Goal: Obtain resource: Obtain resource

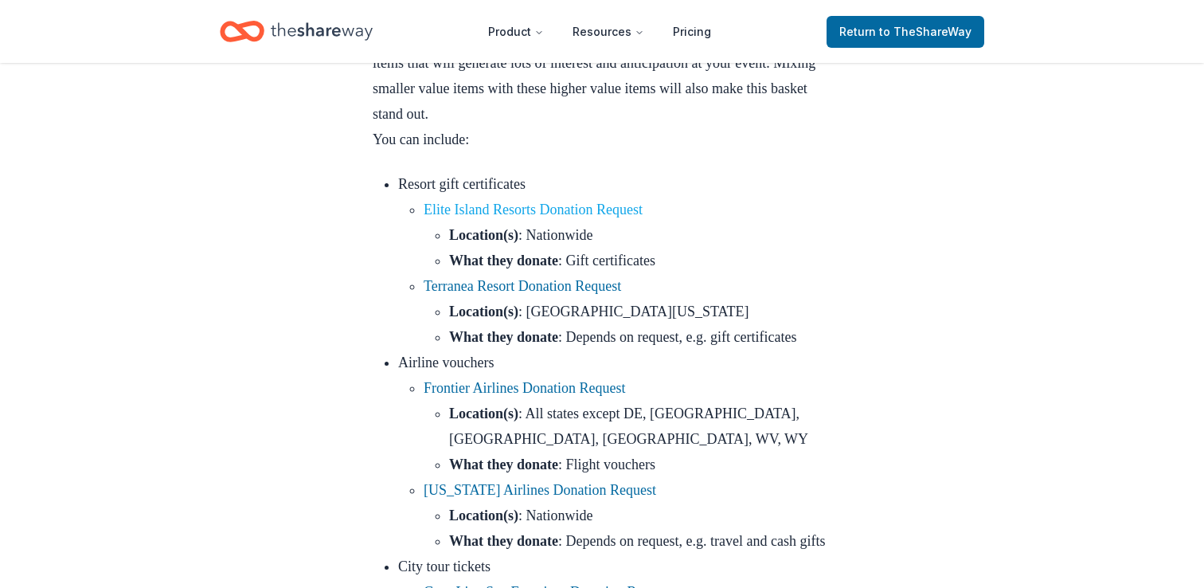
scroll to position [822, 0]
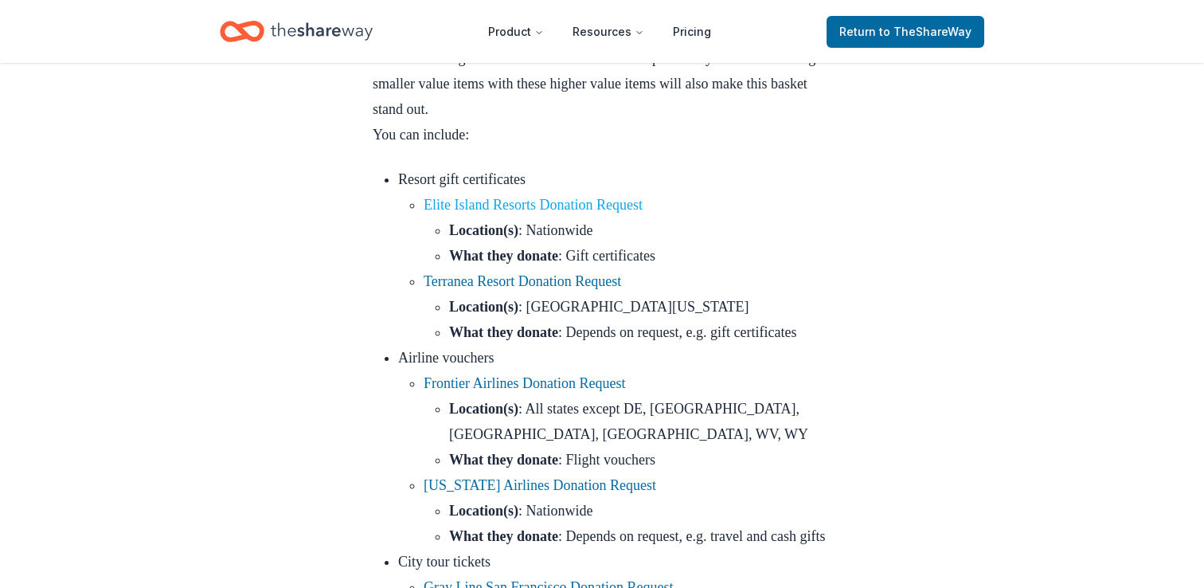
click at [577, 213] on link "Elite Island Resorts Donation Request" at bounding box center [533, 205] width 219 height 16
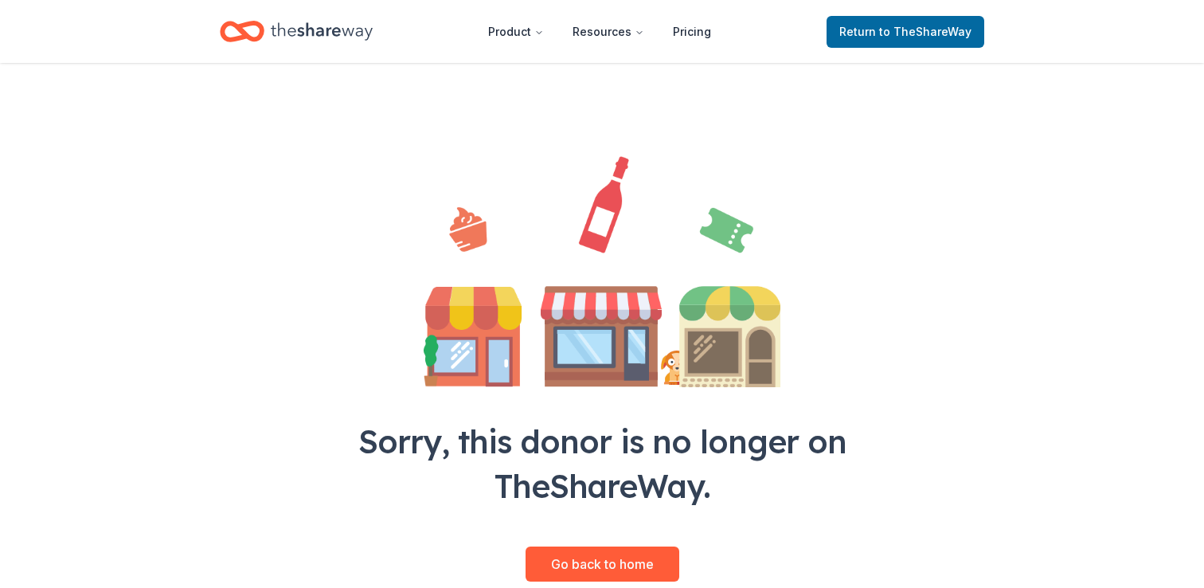
scroll to position [11, 0]
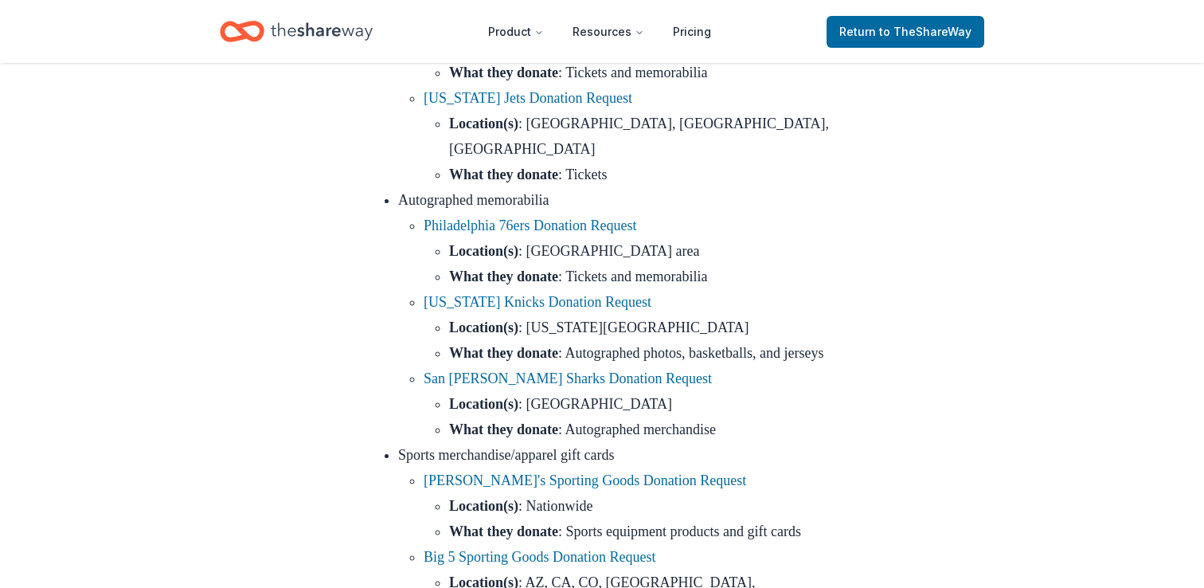
scroll to position [9325, 0]
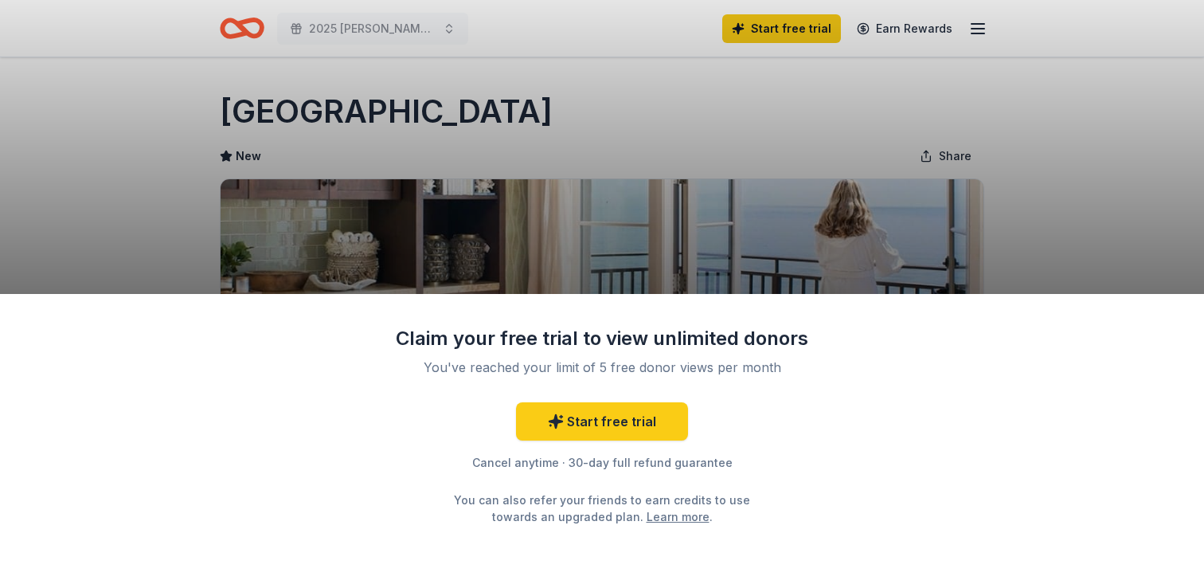
click at [795, 258] on div "Claim your free trial to view unlimited donors You've reached your limit of 5 f…" at bounding box center [602, 294] width 1204 height 588
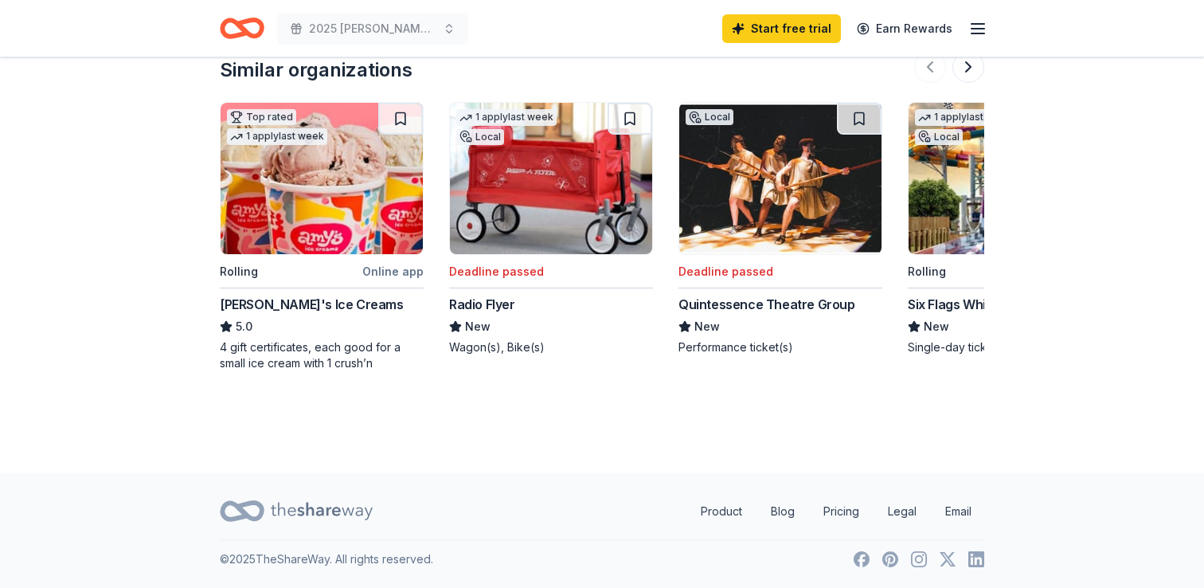
scroll to position [1503, 0]
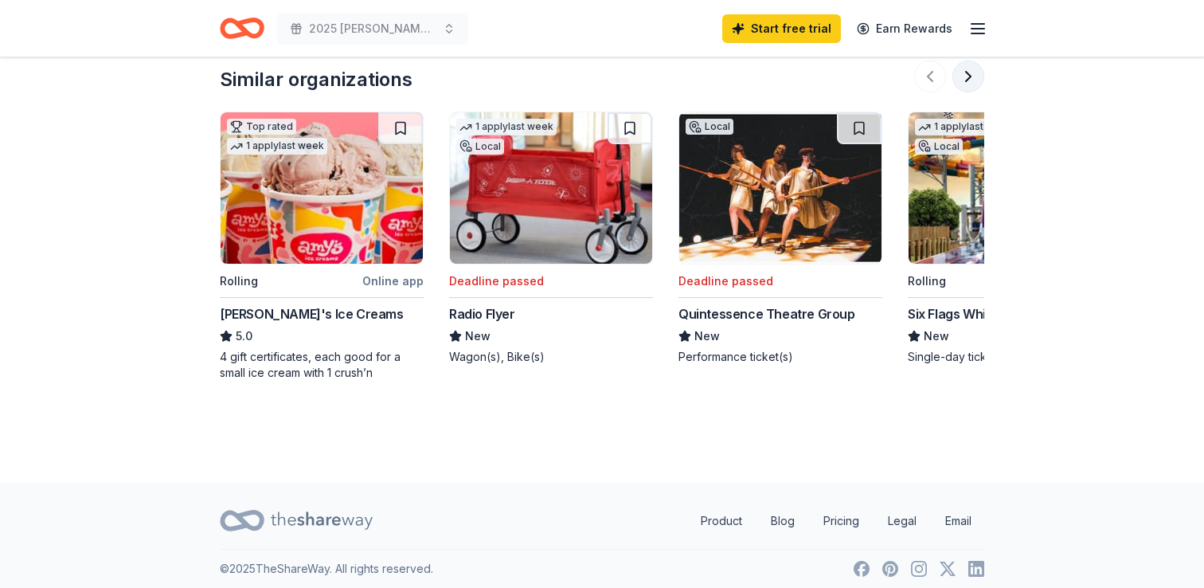
click at [965, 72] on button at bounding box center [968, 77] width 32 height 32
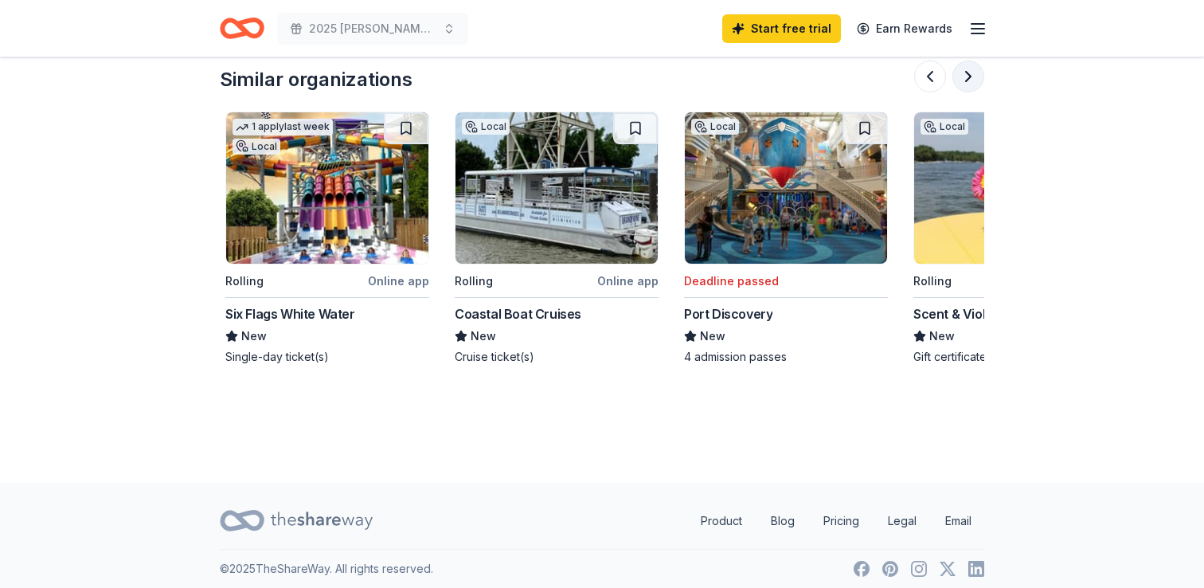
scroll to position [0, 688]
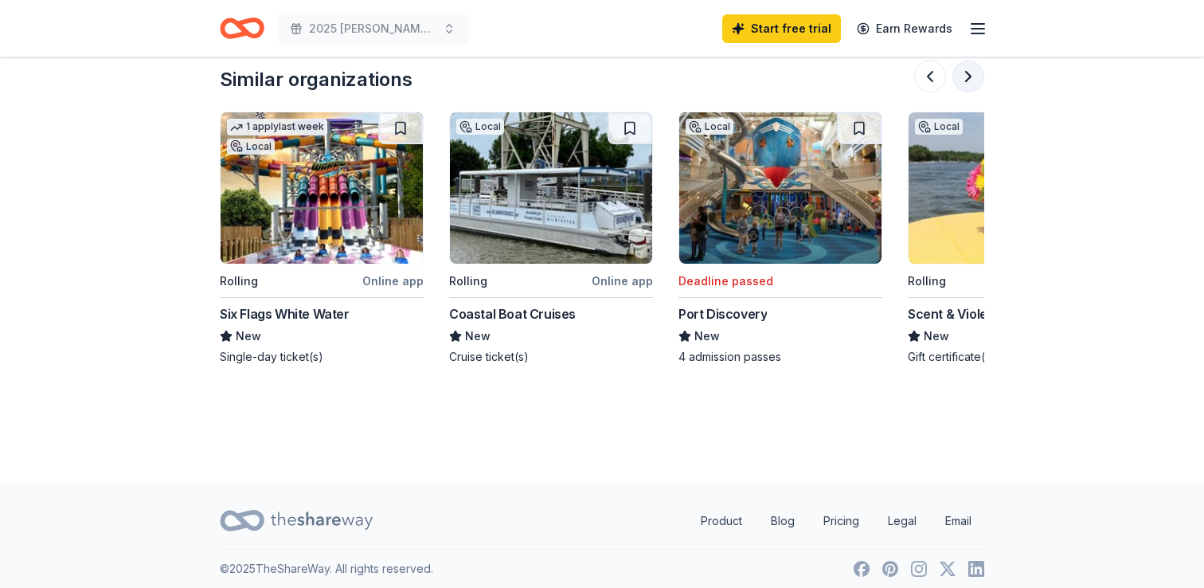
click at [965, 72] on button at bounding box center [968, 77] width 32 height 32
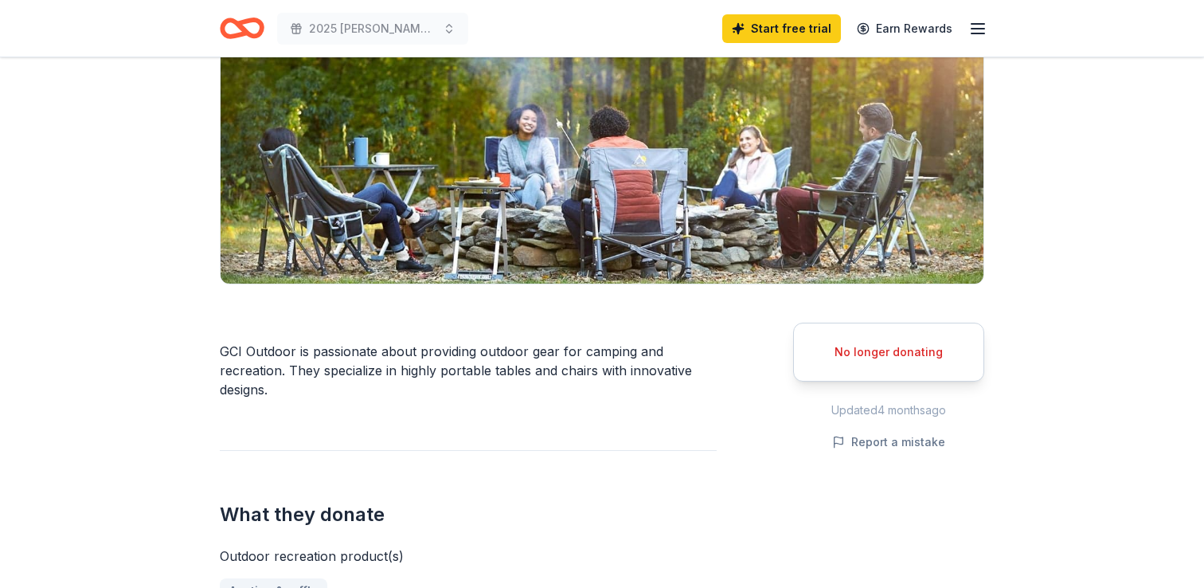
scroll to position [0, 0]
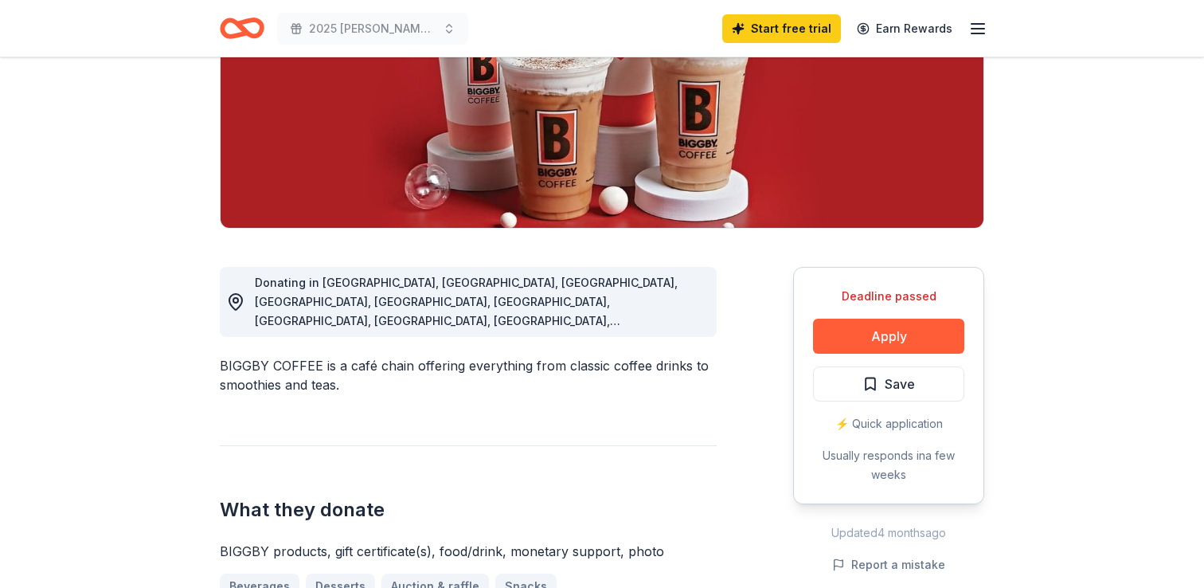
scroll to position [255, 0]
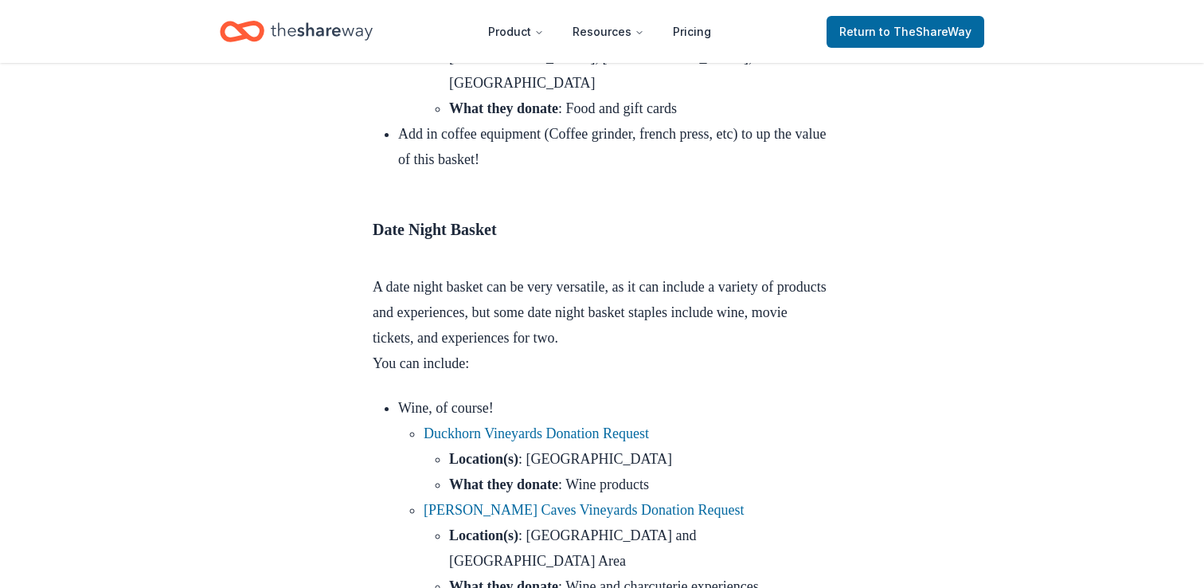
scroll to position [11148, 0]
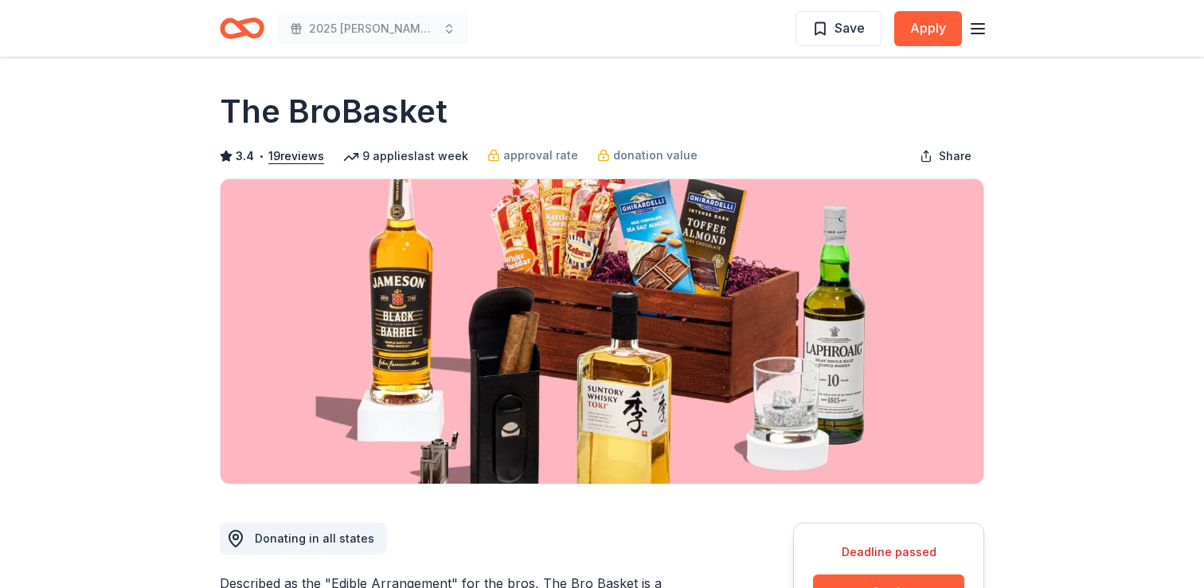
scroll to position [41, 0]
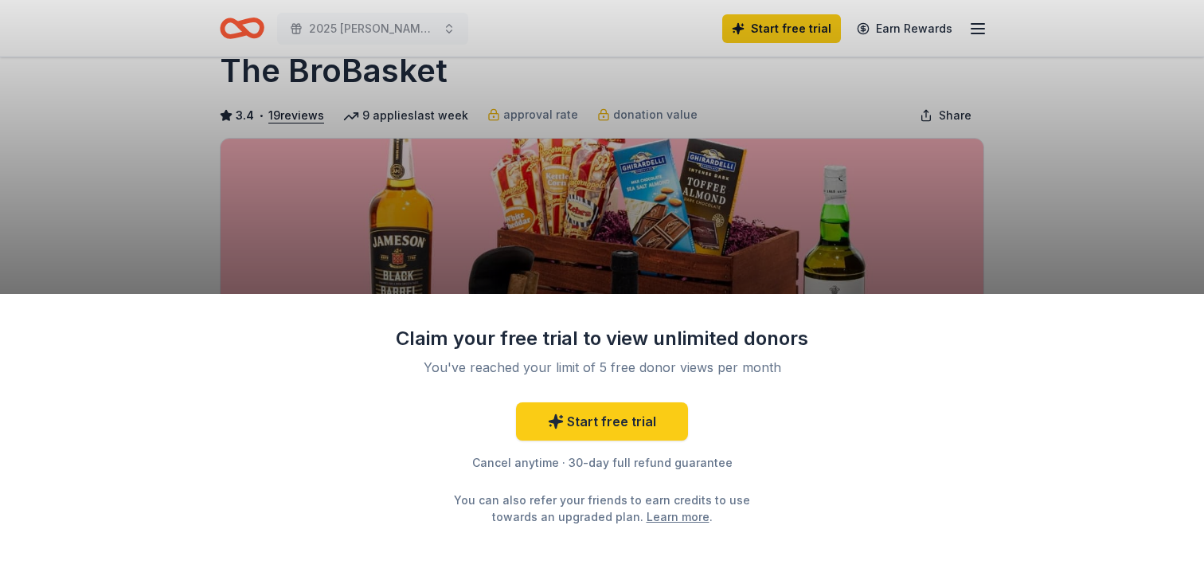
click at [1057, 209] on div "Claim your free trial to view unlimited donors You've reached your limit of 5 f…" at bounding box center [602, 294] width 1204 height 588
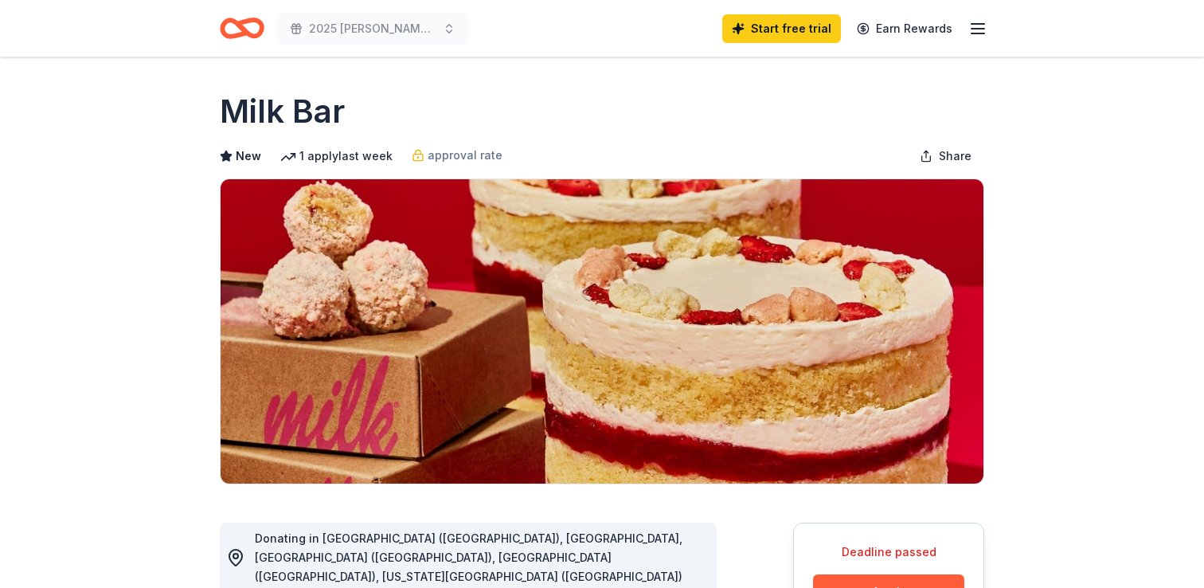
scroll to position [23, 0]
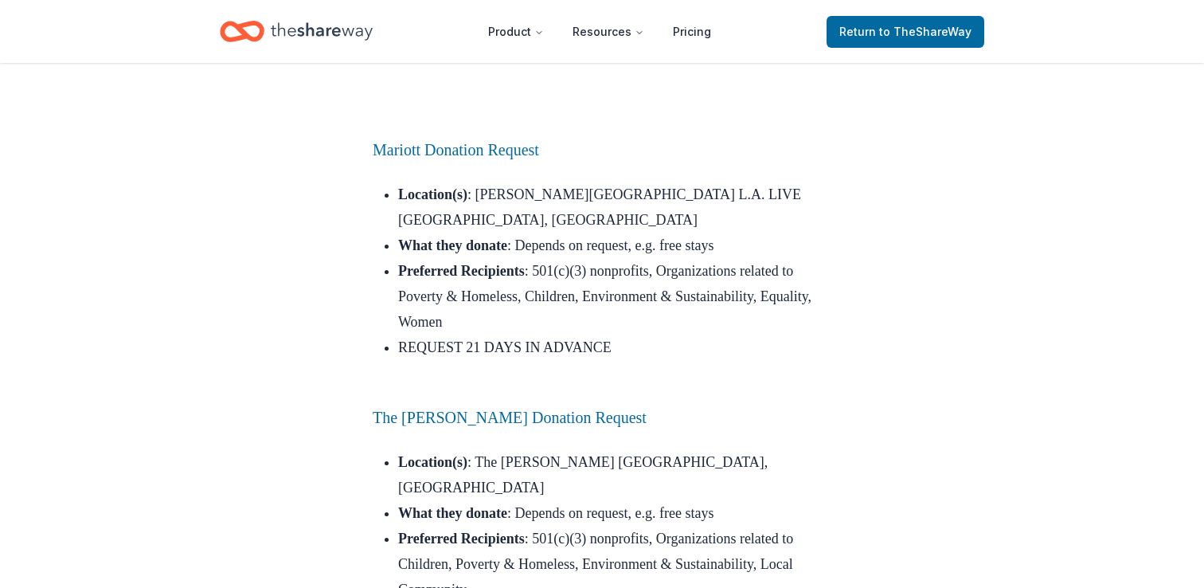
scroll to position [2385, 0]
click at [580, 321] on li "Preferred Recipients : 501(c)(3) nonprofits, Organizations related to Poverty &…" at bounding box center [614, 295] width 433 height 76
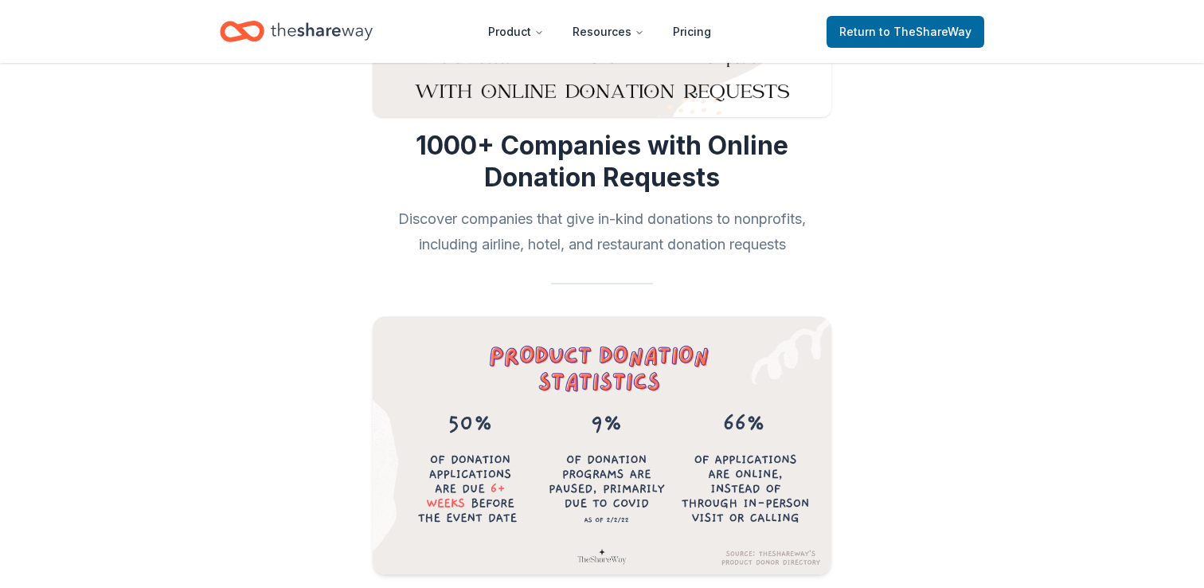
scroll to position [0, 0]
